Goal: Task Accomplishment & Management: Manage account settings

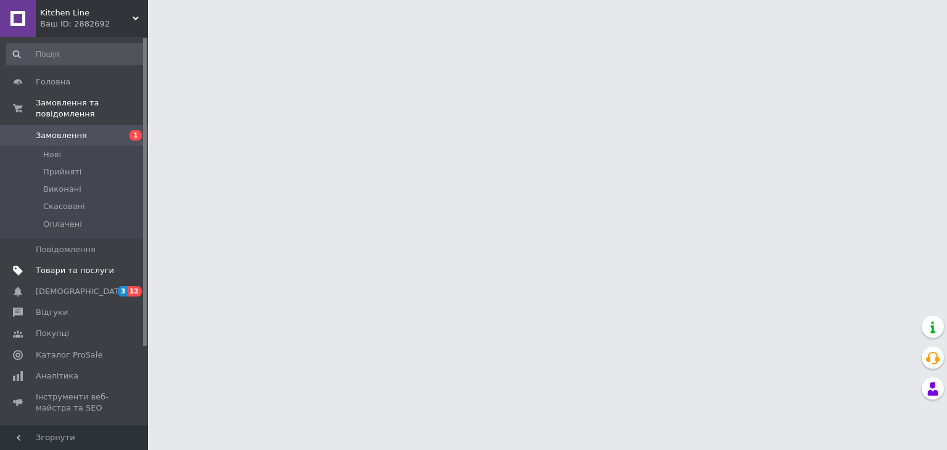
click at [81, 265] on span "Товари та послуги" at bounding box center [75, 270] width 78 height 11
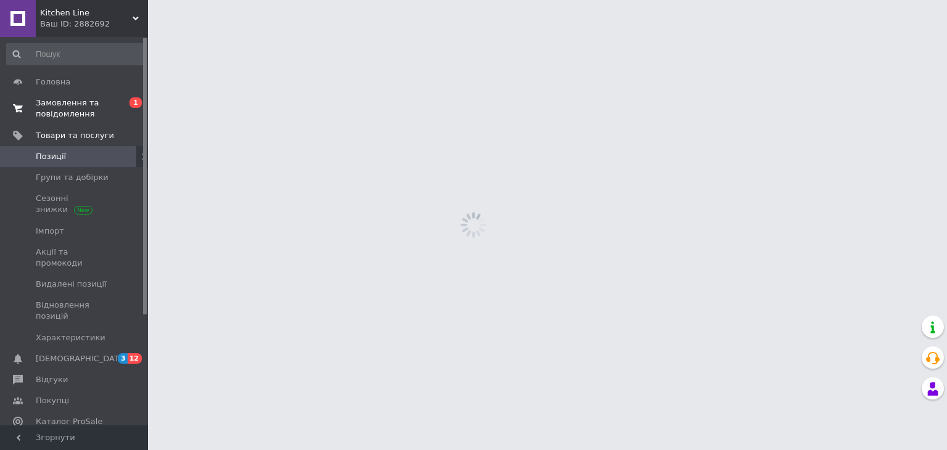
click at [92, 100] on span "Замовлення та повідомлення" at bounding box center [75, 108] width 78 height 22
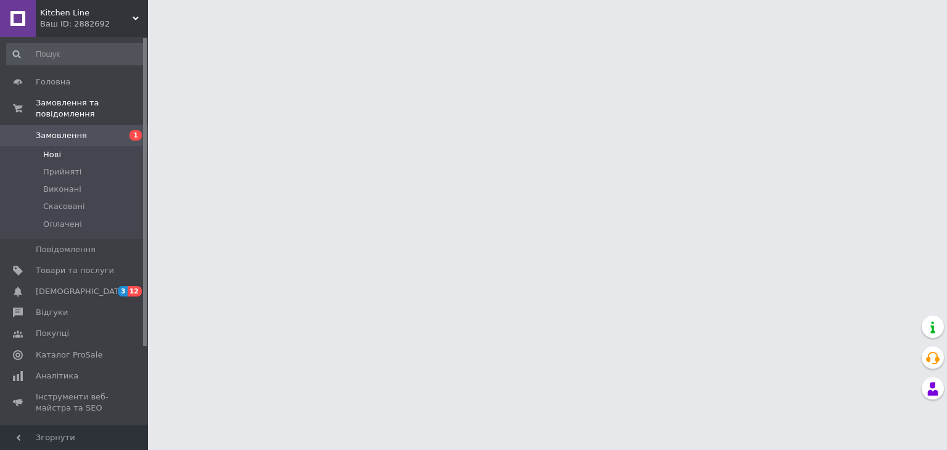
click at [86, 146] on li "Нові" at bounding box center [76, 154] width 152 height 17
click at [96, 265] on span "Товари та послуги" at bounding box center [75, 270] width 78 height 11
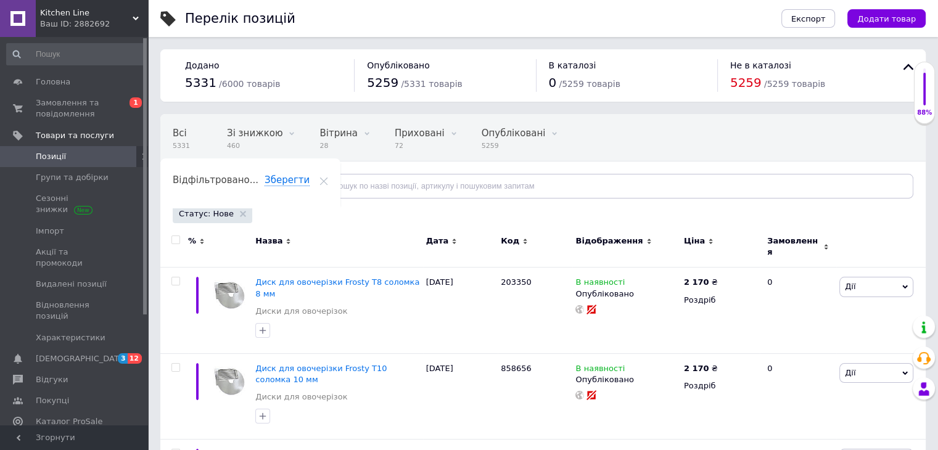
click at [431, 242] on span "Дата" at bounding box center [437, 240] width 23 height 11
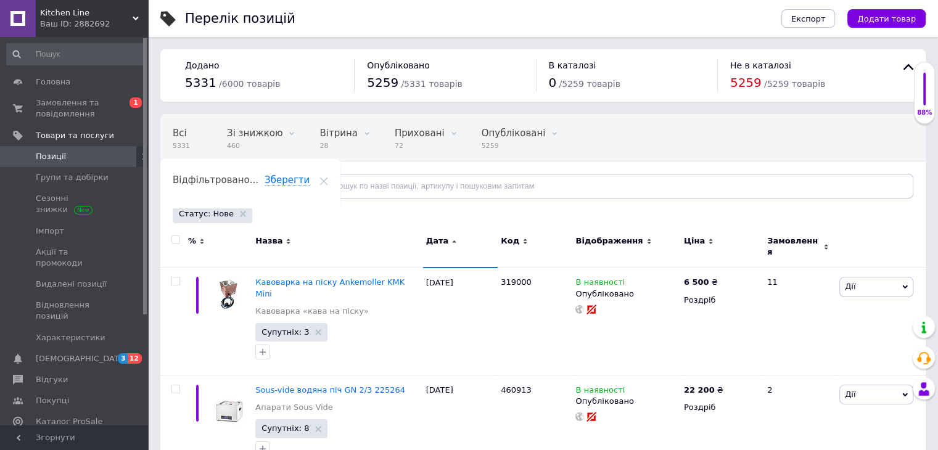
click at [431, 242] on span "Дата" at bounding box center [437, 240] width 23 height 11
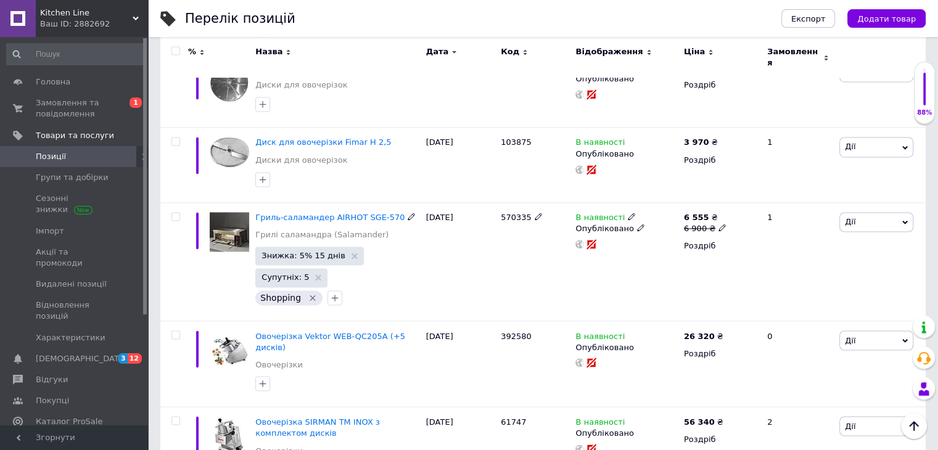
scroll to position [2022, 0]
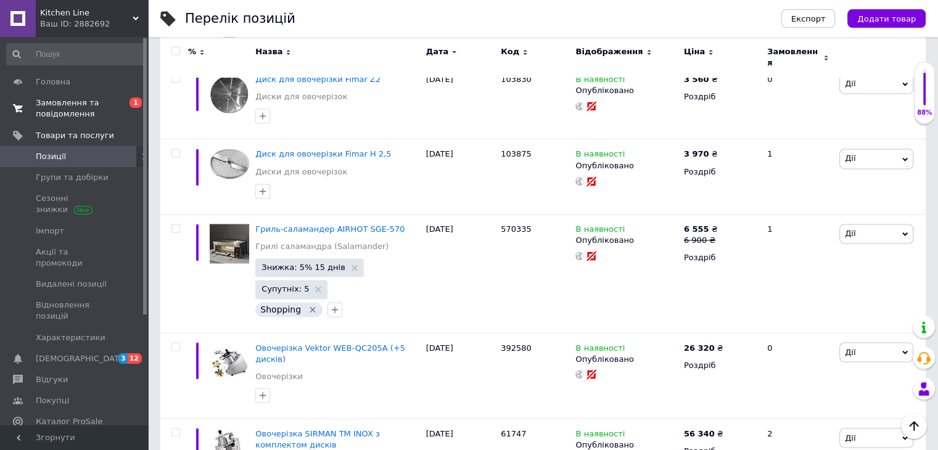
click at [67, 109] on span "Замовлення та повідомлення" at bounding box center [75, 108] width 78 height 22
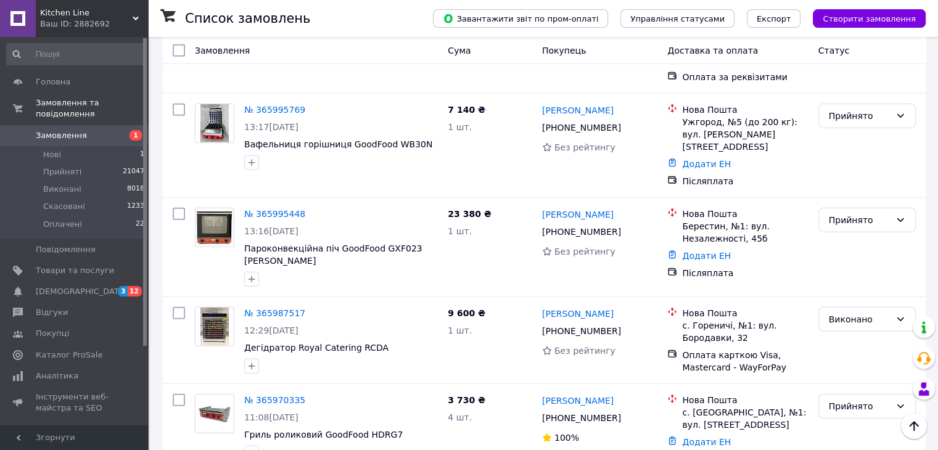
scroll to position [3144, 0]
